Goal: Information Seeking & Learning: Learn about a topic

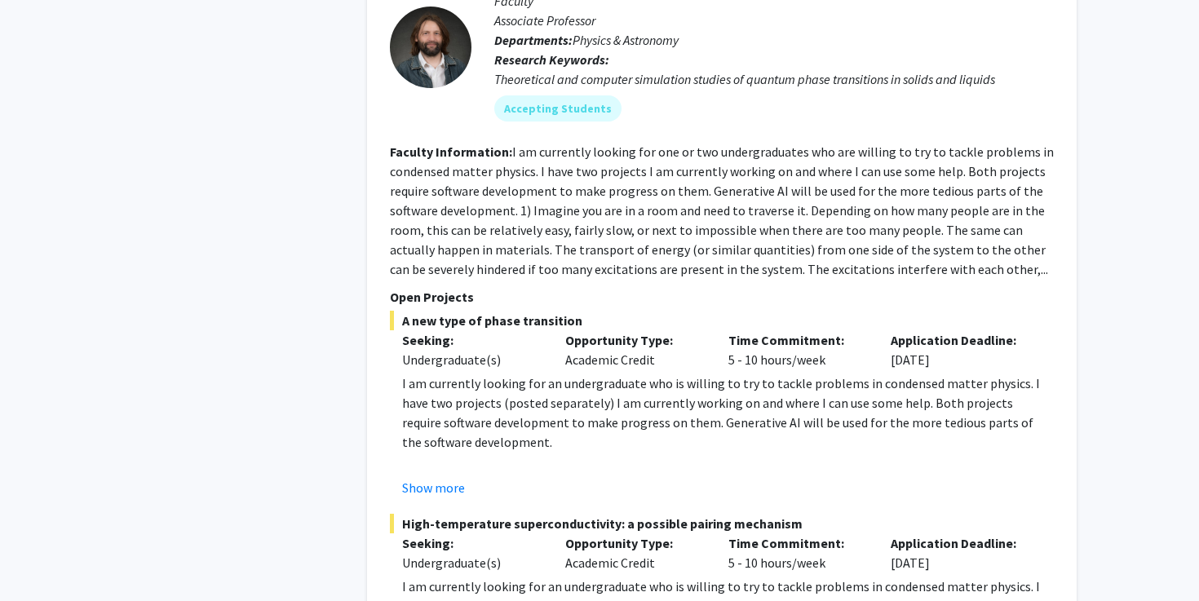
scroll to position [7106, 0]
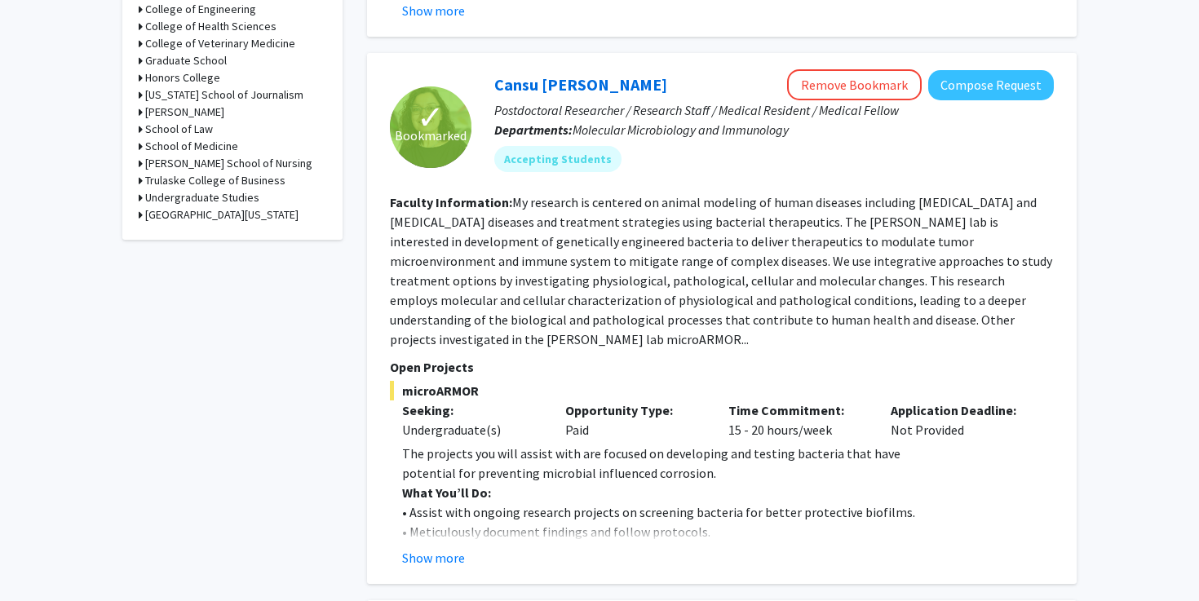
scroll to position [807, 0]
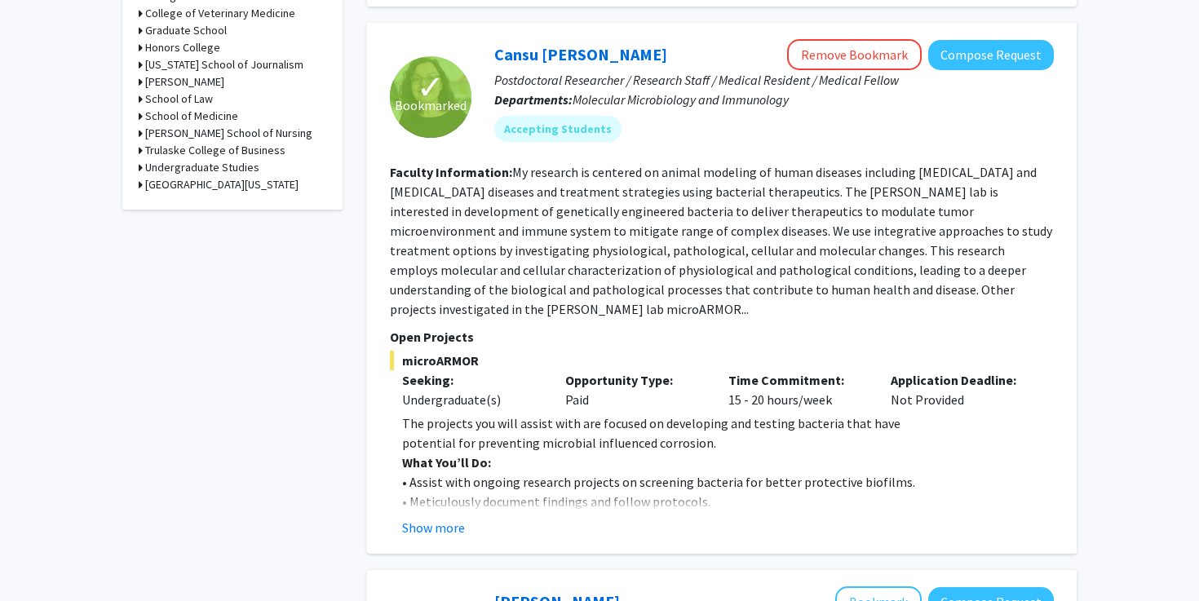
scroll to position [4883, 0]
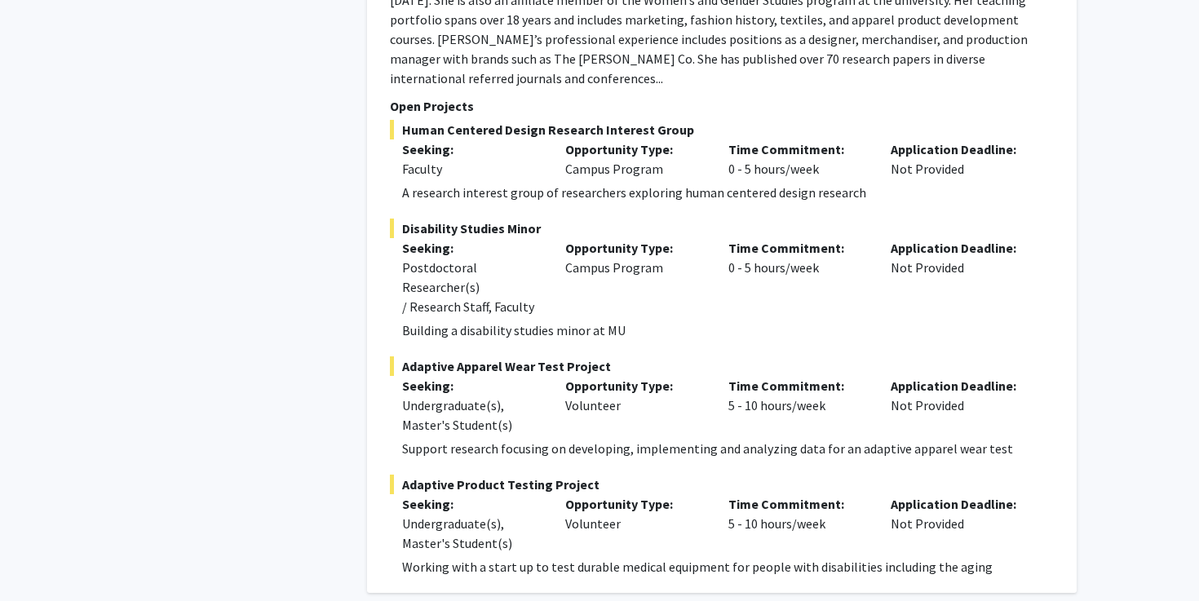
scroll to position [7402, 0]
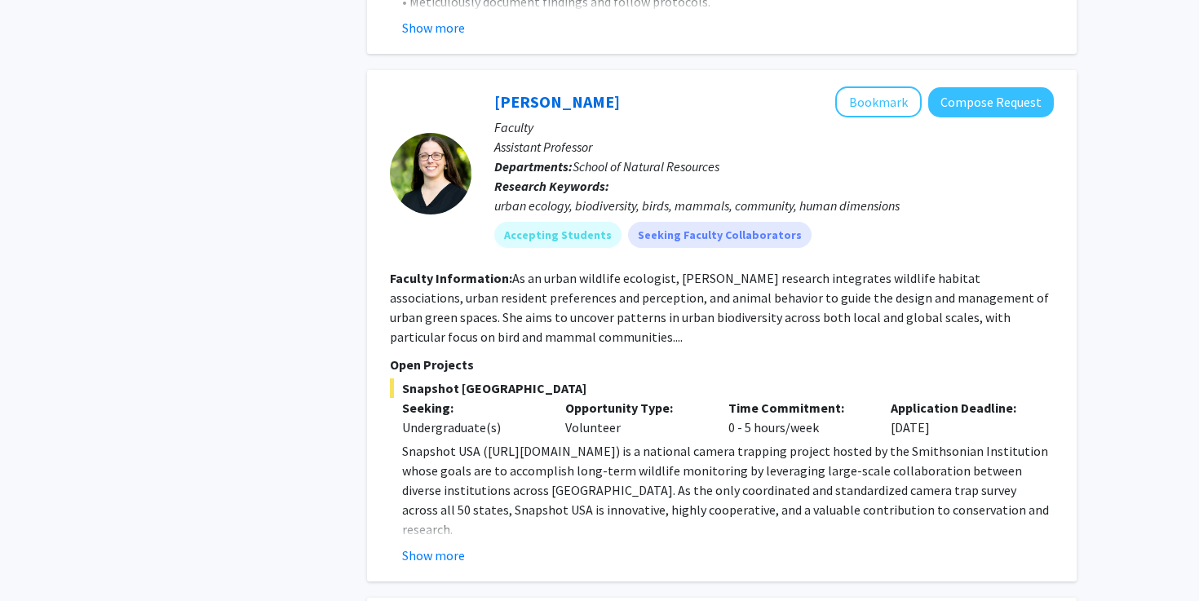
scroll to position [1309, 0]
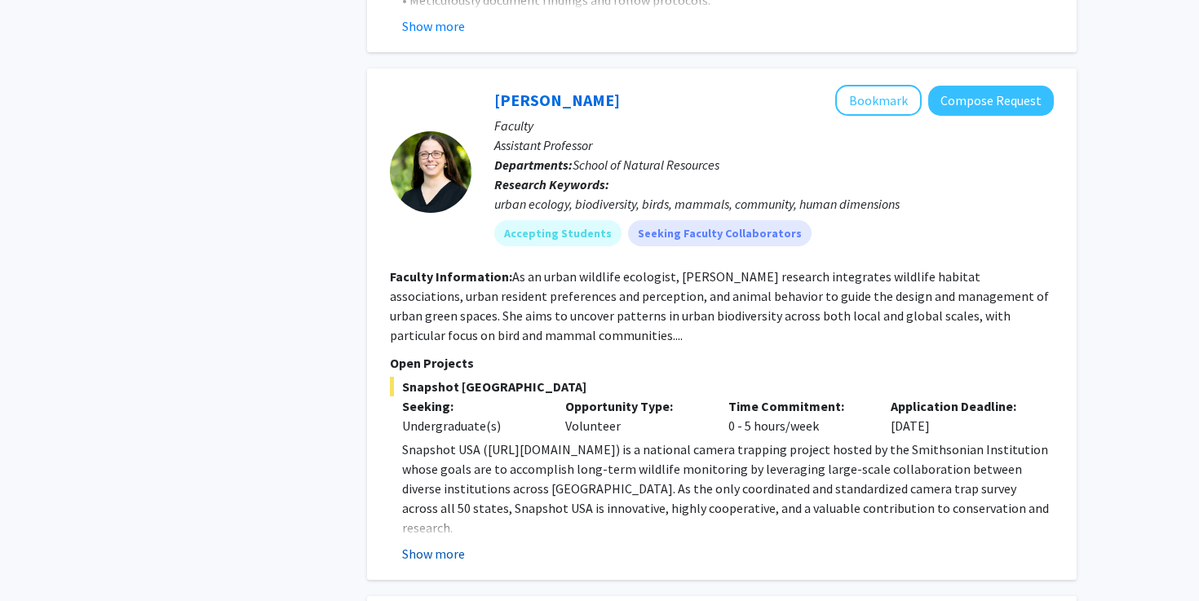
click at [441, 544] on button "Show more" at bounding box center [433, 554] width 63 height 20
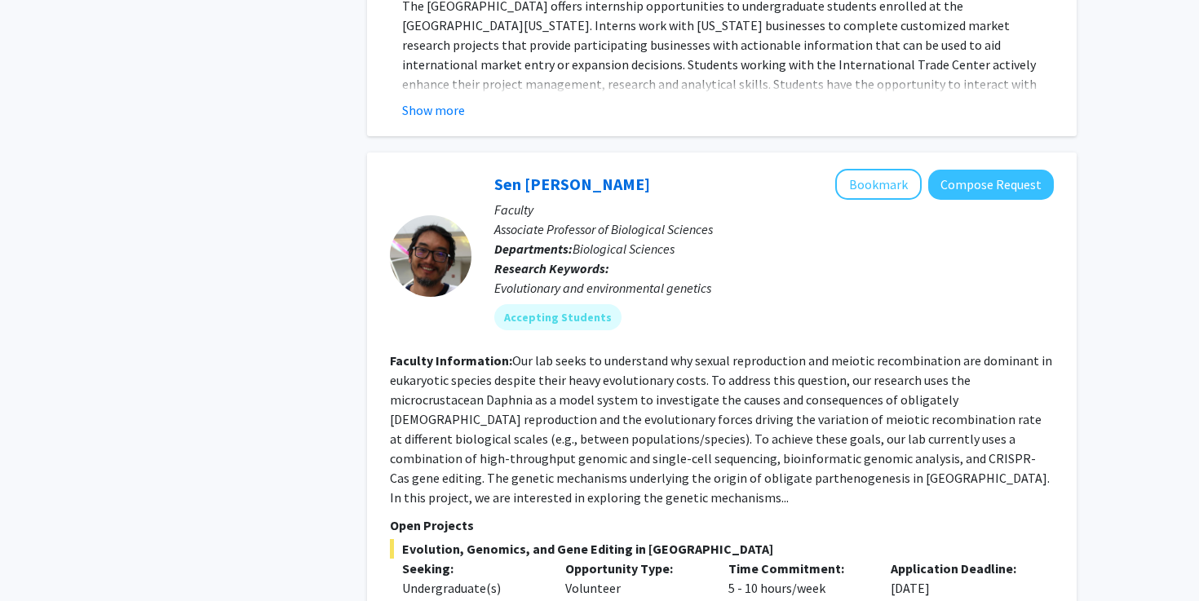
scroll to position [3864, 0]
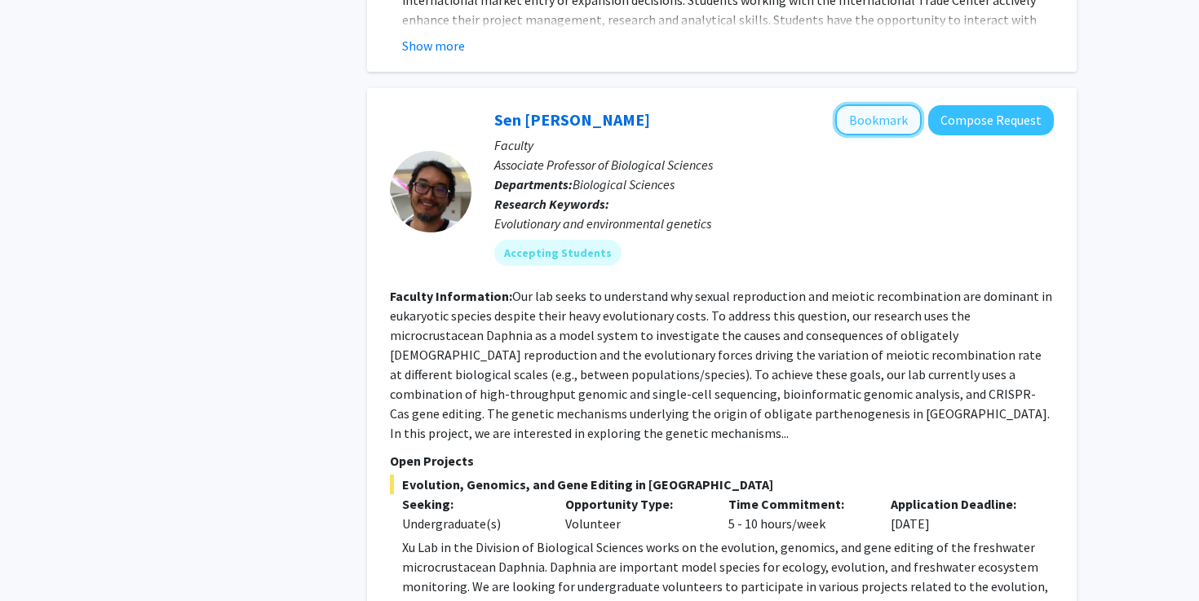
click at [868, 104] on button "Bookmark" at bounding box center [878, 119] width 86 height 31
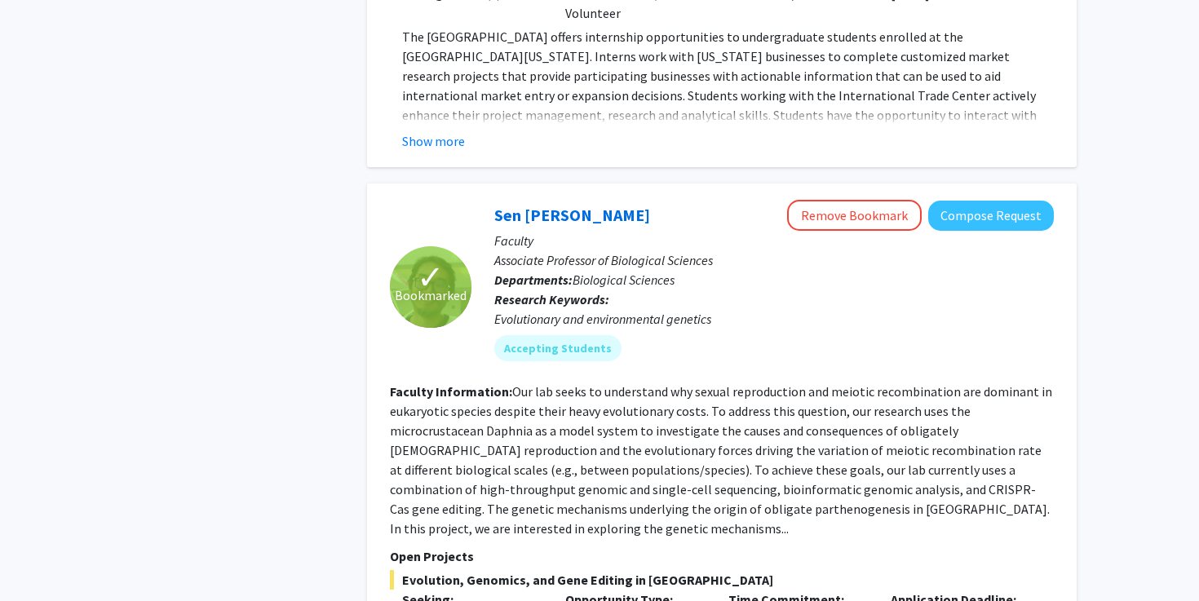
scroll to position [3768, 0]
